Goal: Transaction & Acquisition: Purchase product/service

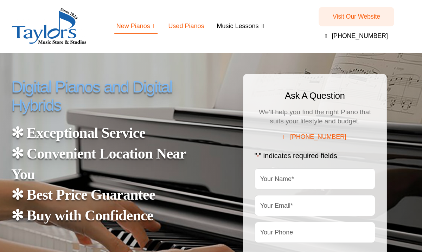
click at [184, 26] on span "Used Pianos" at bounding box center [186, 26] width 36 height 10
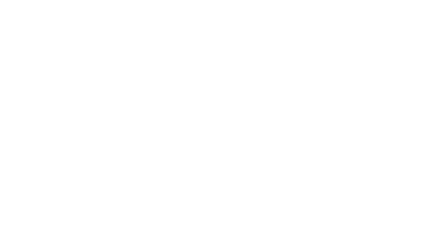
scroll to position [878, 0]
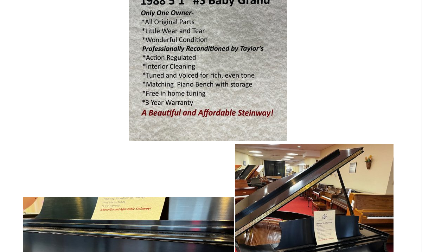
scroll to position [901, 0]
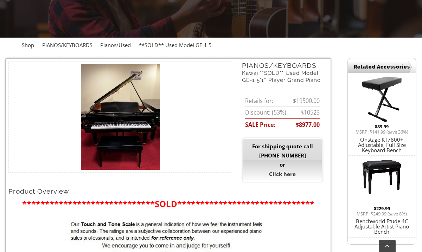
scroll to position [157, 0]
